Goal: Task Accomplishment & Management: Manage account settings

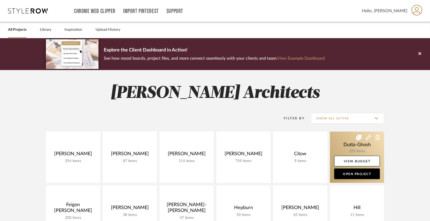
click at [339, 142] on link at bounding box center [357, 157] width 54 height 51
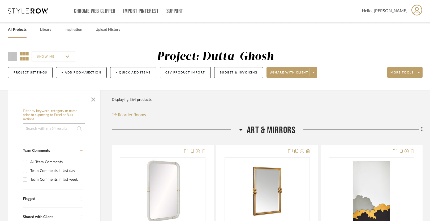
click at [272, 126] on span "Art & Mirrors" at bounding box center [271, 130] width 49 height 11
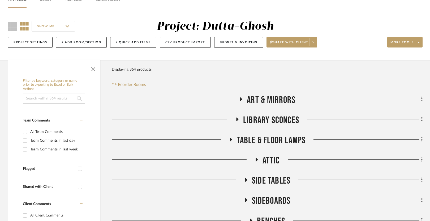
scroll to position [31, 0]
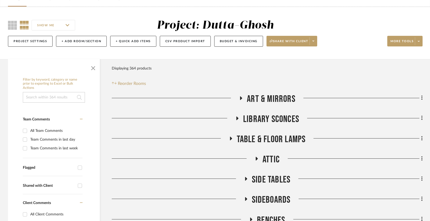
click at [266, 157] on span "Attic" at bounding box center [271, 159] width 17 height 11
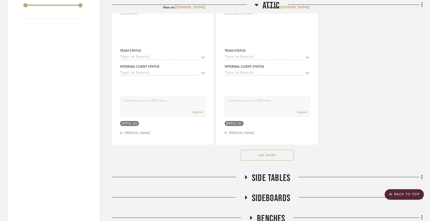
scroll to position [765, 0]
click at [270, 155] on button "See More" at bounding box center [267, 155] width 53 height 11
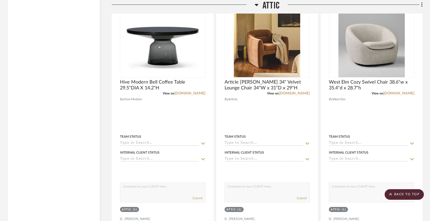
scroll to position [2328, 0]
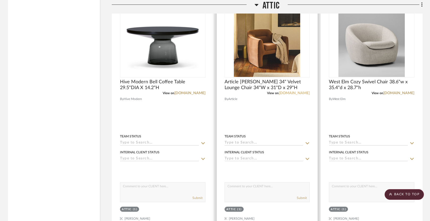
click at [301, 93] on link "[DOMAIN_NAME]" at bounding box center [294, 93] width 31 height 4
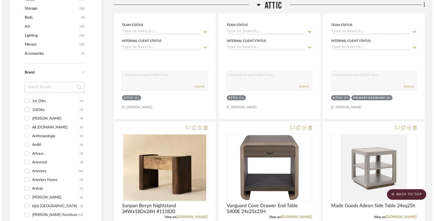
scroll to position [0, 0]
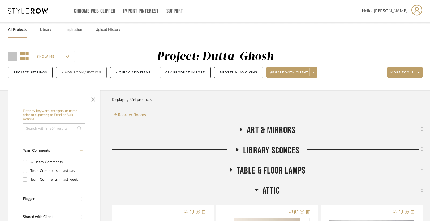
click at [70, 73] on button "+ Add Room/Section" at bounding box center [81, 72] width 51 height 11
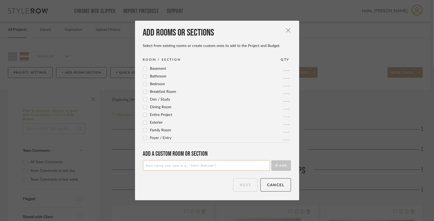
click at [186, 168] on input at bounding box center [206, 165] width 127 height 11
type input "Kiran Bookcases"
click at [281, 167] on button "Add" at bounding box center [281, 165] width 20 height 11
click at [240, 188] on button "Next" at bounding box center [245, 184] width 25 height 13
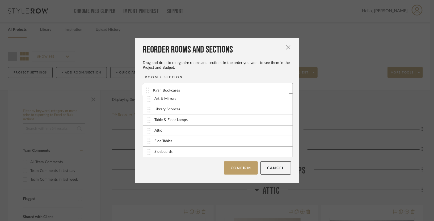
drag, startPoint x: 187, startPoint y: 153, endPoint x: 187, endPoint y: 92, distance: 61.1
click at [238, 167] on button "Confirm" at bounding box center [241, 167] width 34 height 13
